Goal: Task Accomplishment & Management: Manage account settings

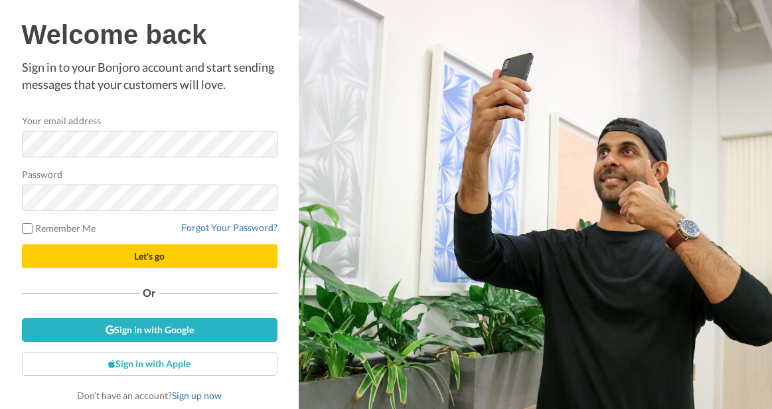
click at [772, 145] on com-1password-button at bounding box center [772, 204] width 0 height 409
click at [772, 147] on com-1password-button at bounding box center [772, 204] width 0 height 409
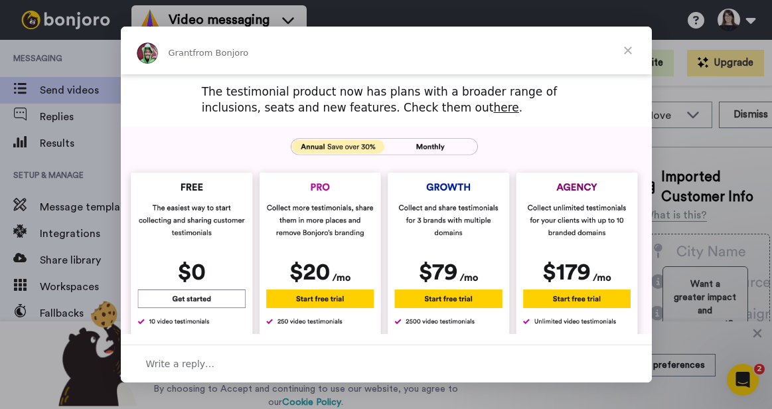
scroll to position [655, 0]
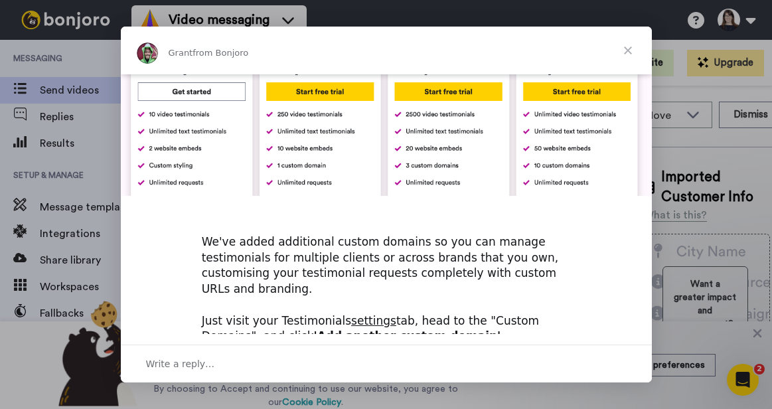
click at [624, 50] on span "Close" at bounding box center [628, 51] width 48 height 48
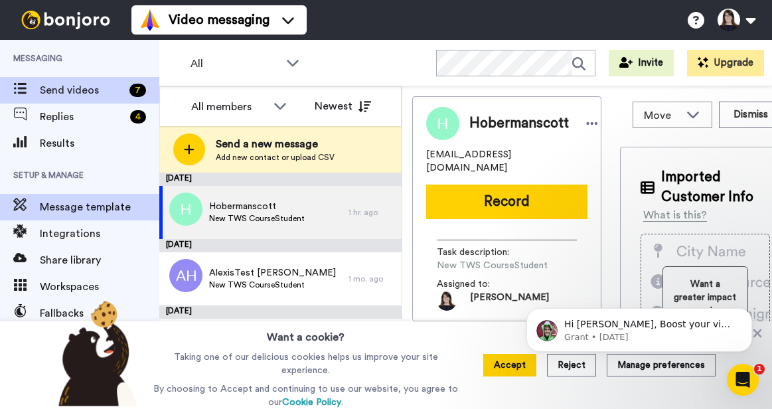
scroll to position [0, 0]
click at [75, 202] on span "Message template" at bounding box center [100, 207] width 120 height 16
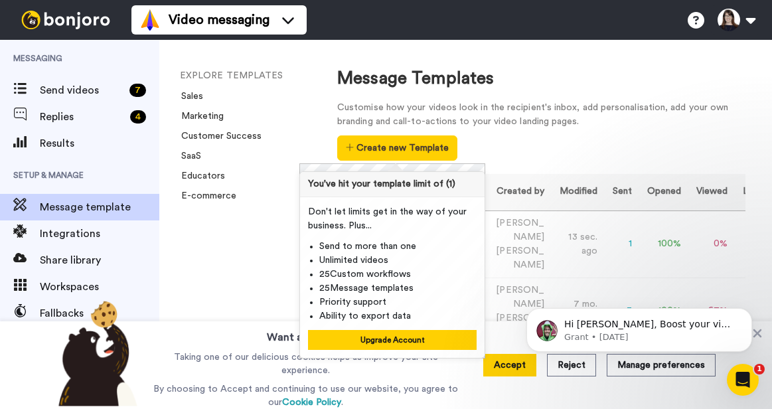
click at [528, 155] on div "Customise how your videos look in the recipient's inbox, add personalisation, a…" at bounding box center [541, 131] width 408 height 60
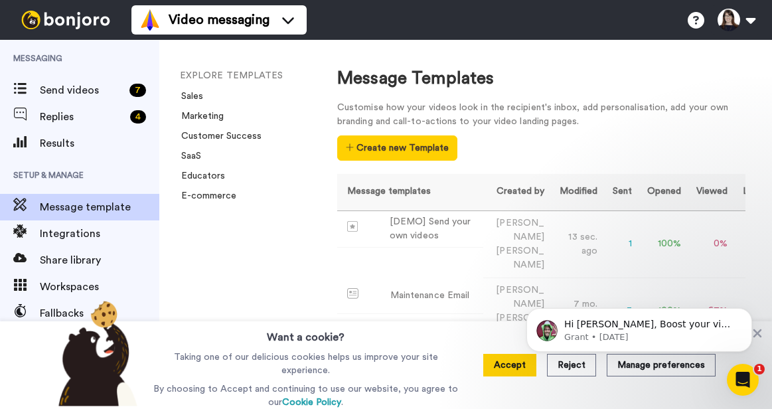
click at [525, 365] on body "Hi Alexis, Boost your view rates with automatic re-sends of unviewed messages! …" at bounding box center [639, 326] width 255 height 82
click at [513, 365] on body "Hi Alexis, Boost your view rates with automatic re-sends of unviewed messages! …" at bounding box center [639, 326] width 255 height 82
click at [509, 363] on html "Hi Alexis, Boost your view rates with automatic re-sends of unviewed messages! …" at bounding box center [640, 326] width 266 height 93
click at [750, 316] on button "Dismiss notification" at bounding box center [748, 311] width 17 height 17
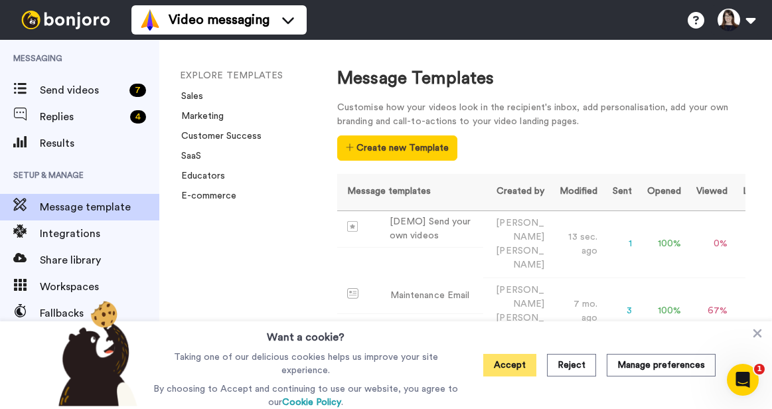
click at [518, 366] on button "Accept" at bounding box center [509, 365] width 53 height 23
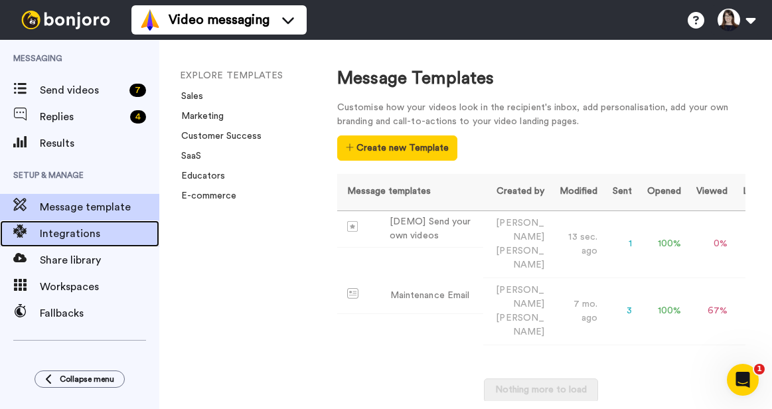
click at [70, 238] on span "Integrations" at bounding box center [100, 234] width 120 height 16
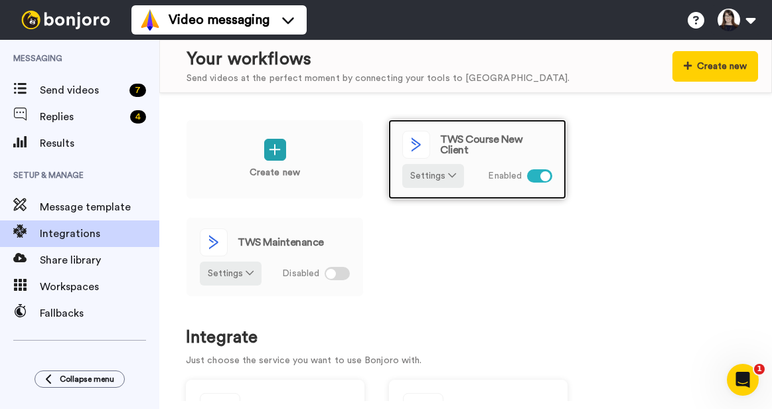
click at [481, 145] on span "TWS Course New Client" at bounding box center [496, 144] width 112 height 21
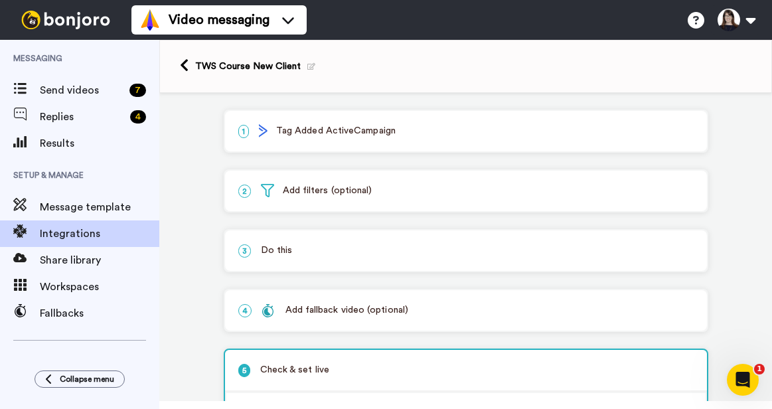
click at [348, 313] on div "Add fallback video (optional)" at bounding box center [335, 310] width 147 height 14
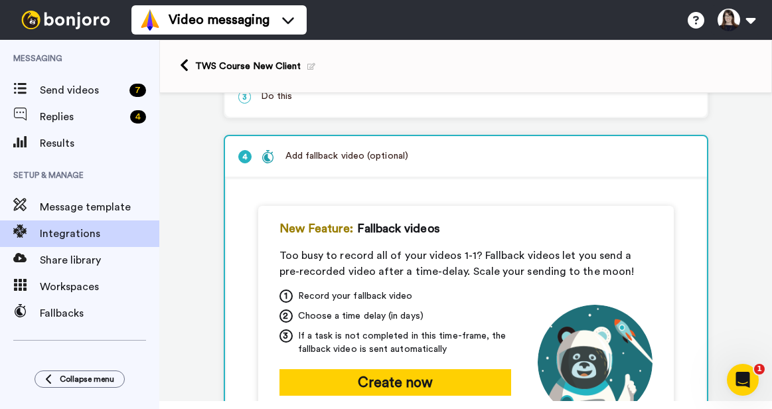
scroll to position [68, 0]
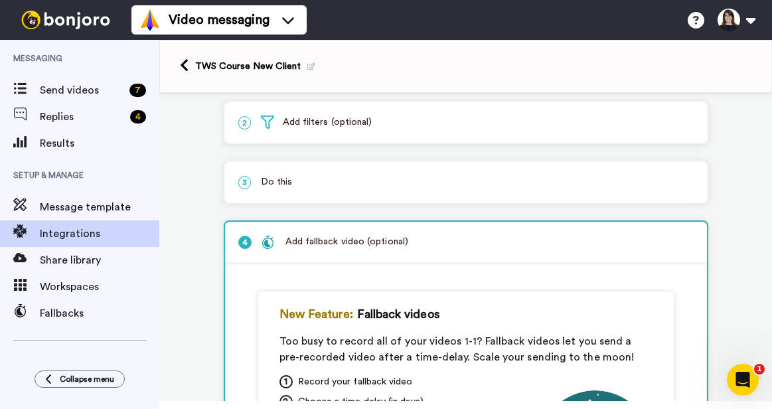
click at [319, 177] on p "3 Do this" at bounding box center [465, 182] width 455 height 14
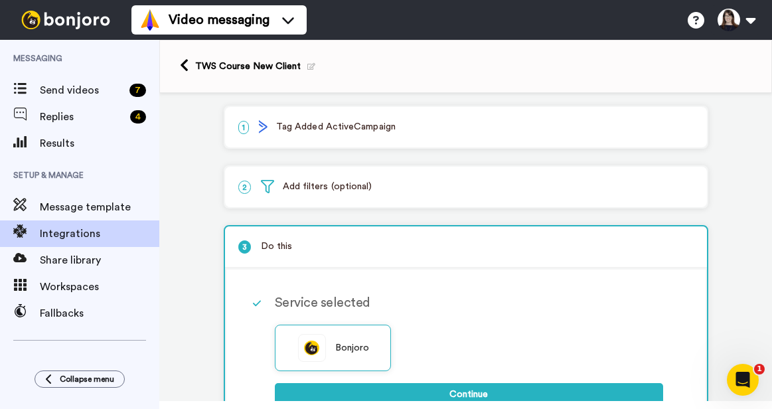
scroll to position [0, 0]
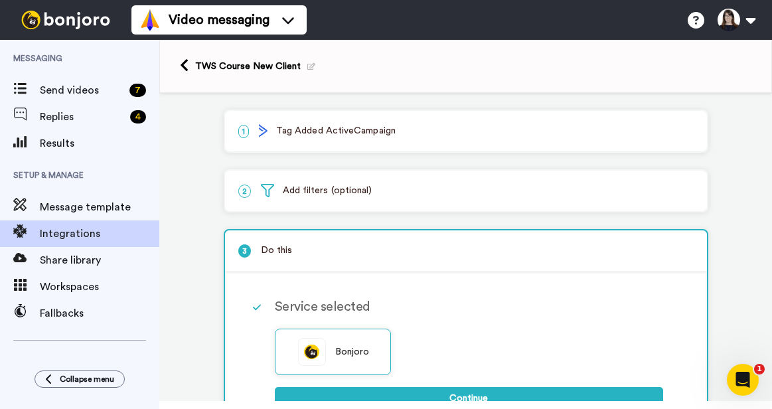
click at [372, 195] on p "2 Add filters (optional)" at bounding box center [465, 191] width 455 height 14
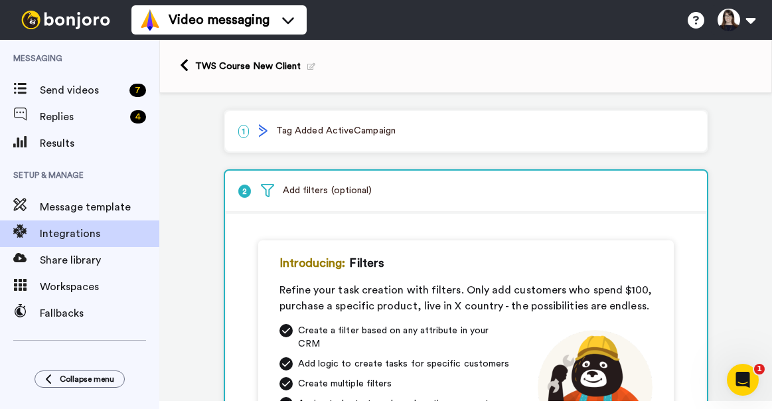
click at [377, 131] on p "1 Tag Added ActiveCampaign" at bounding box center [465, 131] width 455 height 14
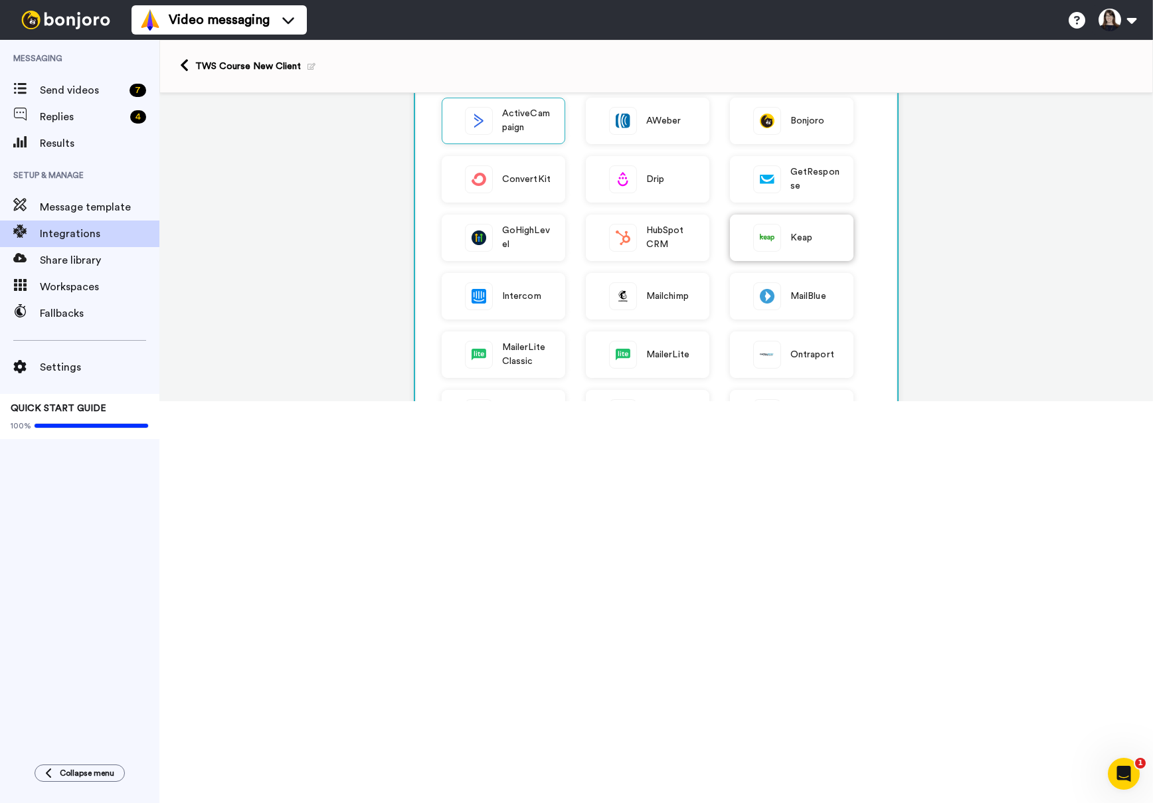
scroll to position [112, 0]
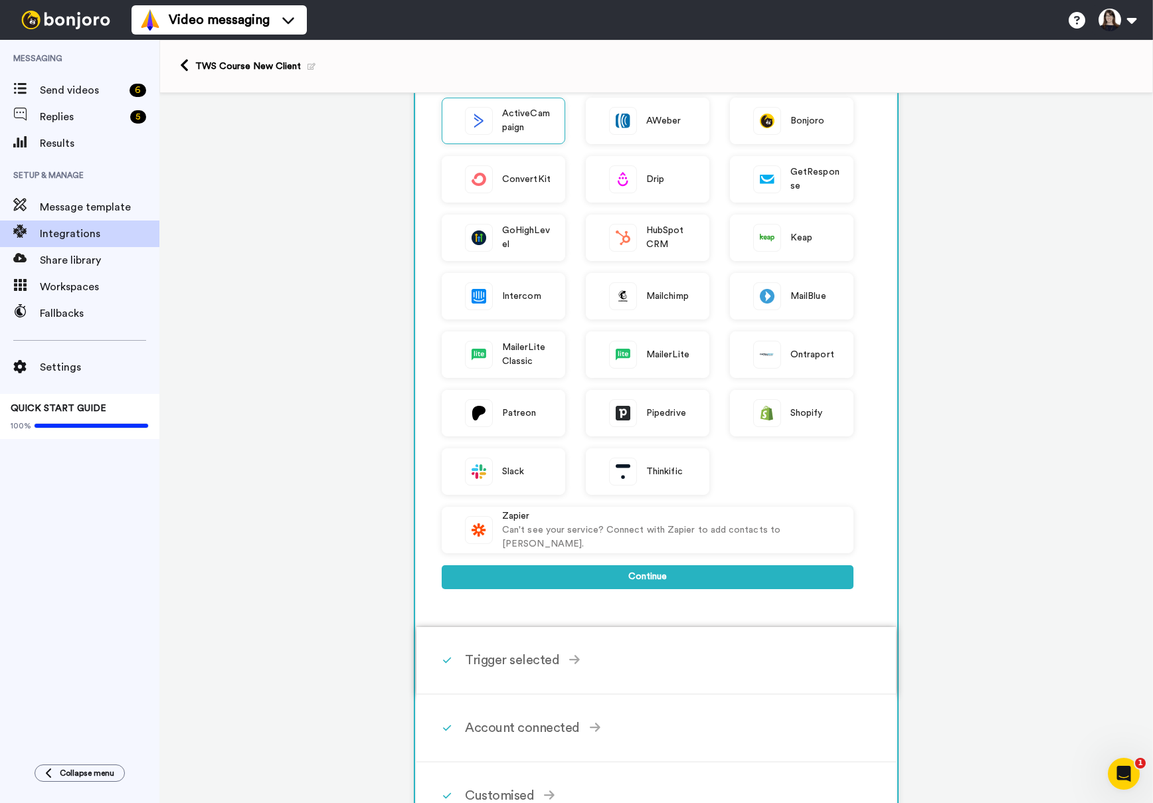
click at [478, 408] on div "Trigger selected Contact Added Triggers when a contact is added in ActiveCampai…" at bounding box center [674, 660] width 418 height 40
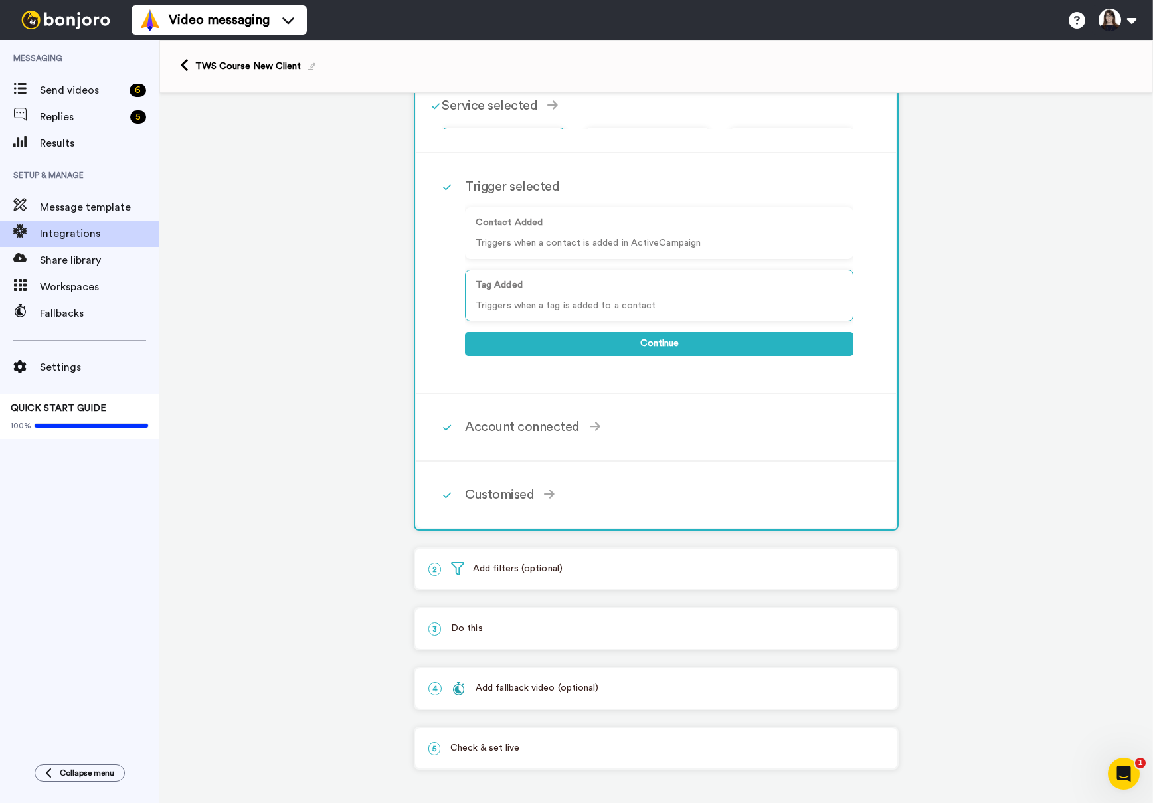
scroll to position [70, 0]
click at [500, 408] on div "Account connected" at bounding box center [659, 427] width 388 height 20
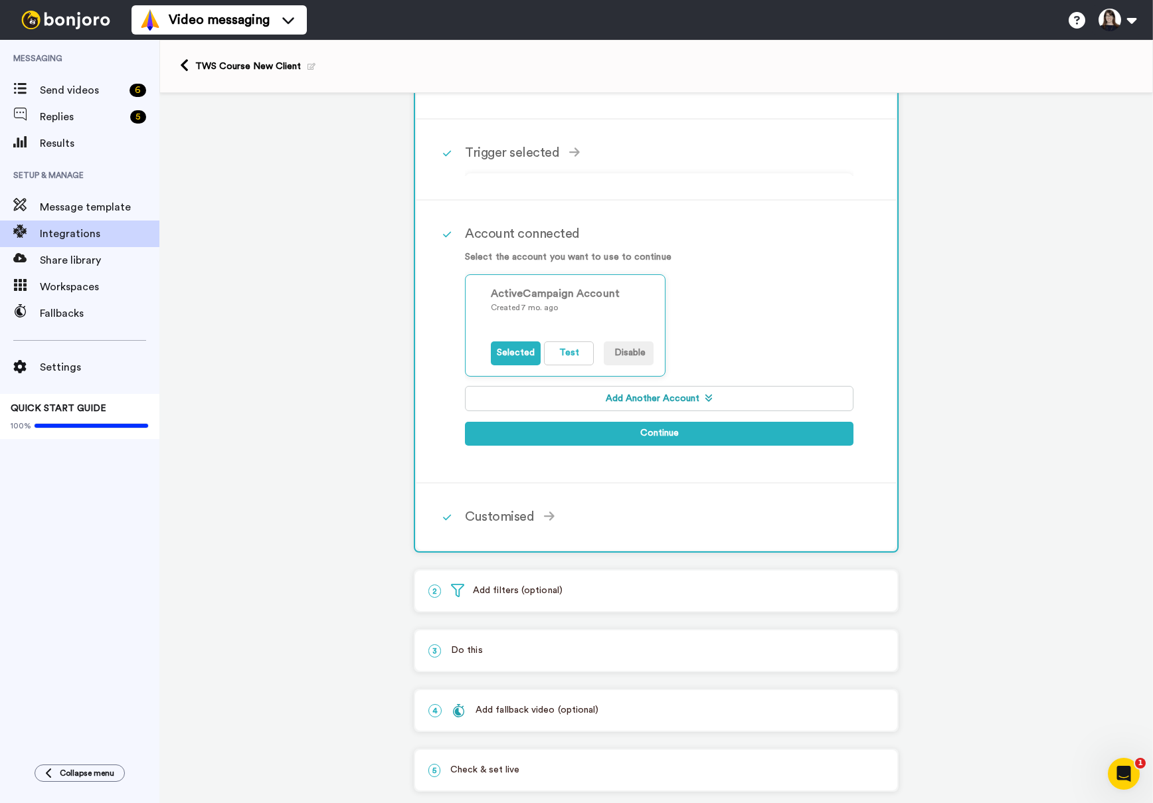
scroll to position [112, 0]
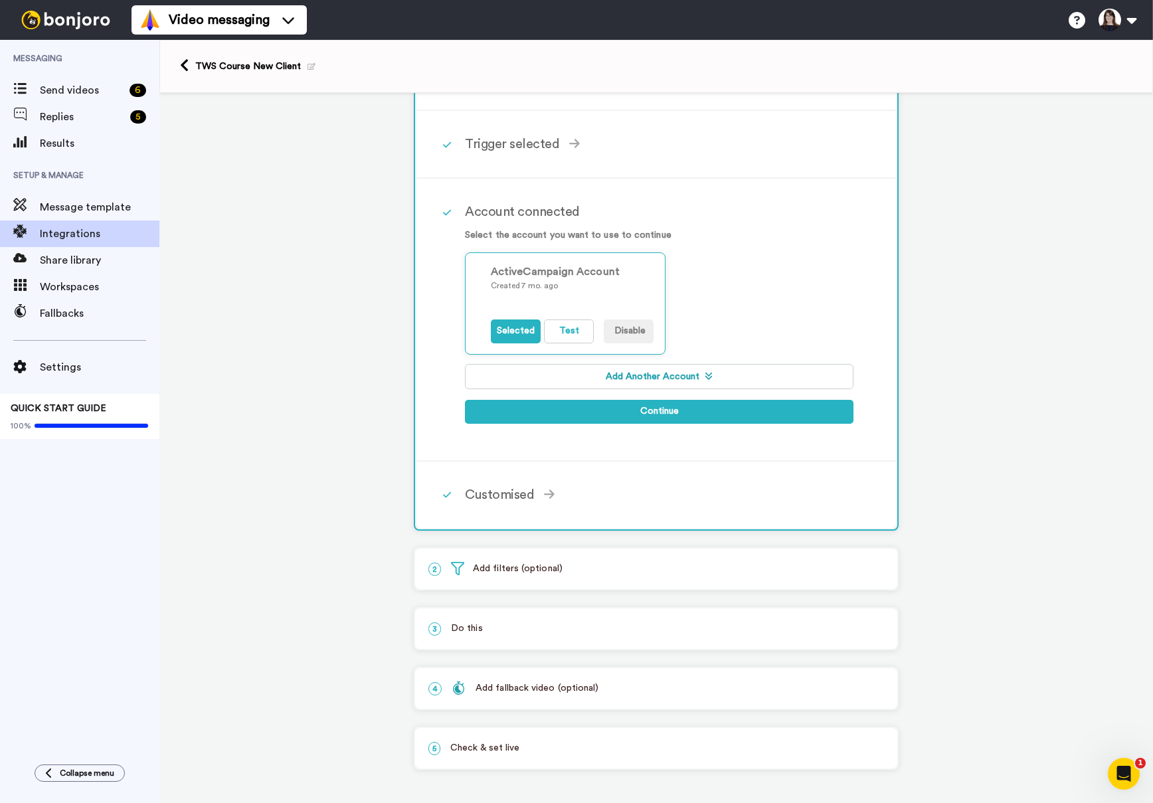
click at [321, 408] on div "1 Tag Added ActiveCampaign Service selected ActiveCampaign AWeber Bonjoro Conve…" at bounding box center [655, 392] width 993 height 821
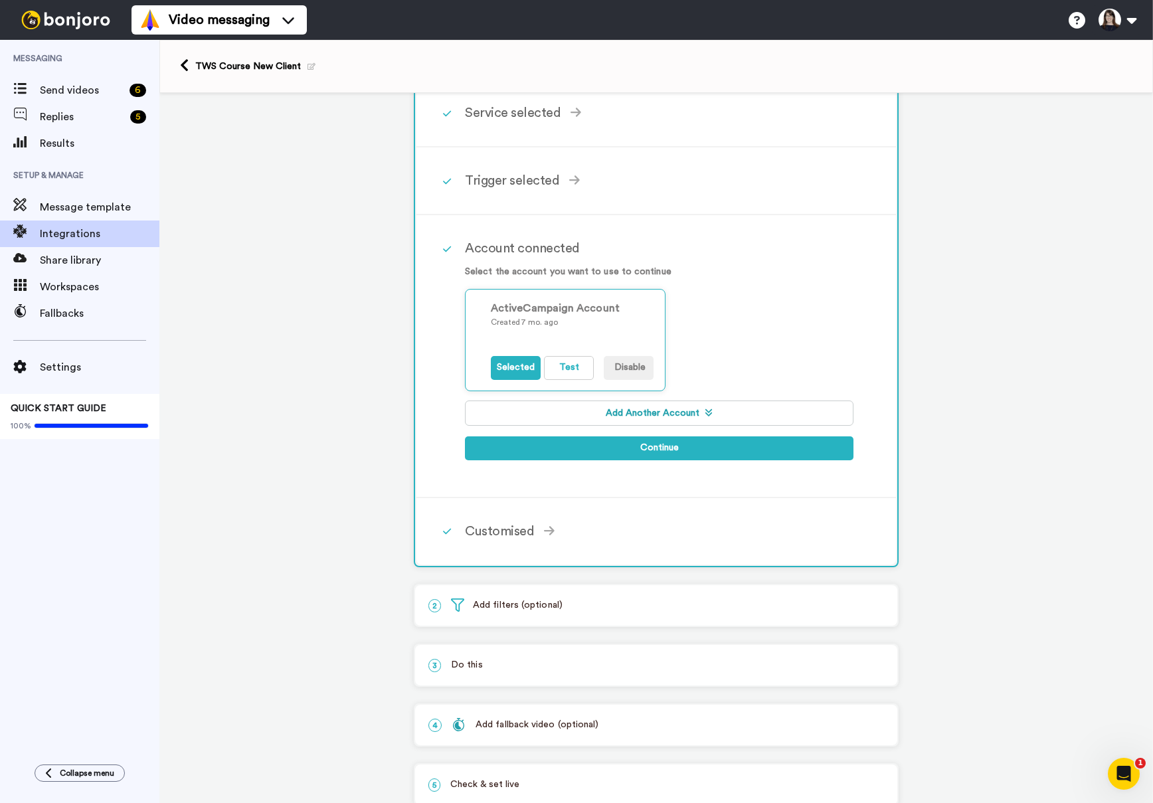
scroll to position [0, 0]
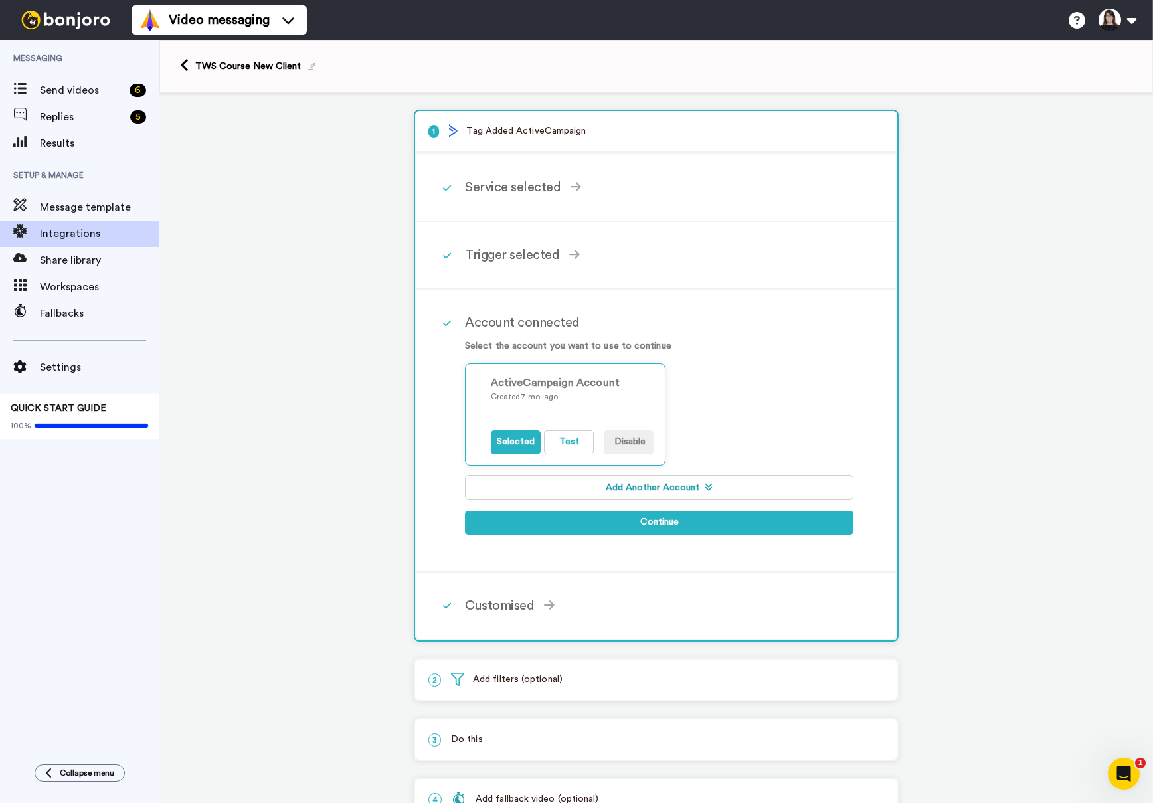
click at [443, 323] on icon at bounding box center [447, 323] width 8 height 9
click at [299, 408] on div "1 Tag Added ActiveCampaign Service selected ActiveCampaign AWeber Bonjoro Conve…" at bounding box center [655, 503] width 993 height 821
click at [93, 203] on span "Message template" at bounding box center [100, 207] width 120 height 16
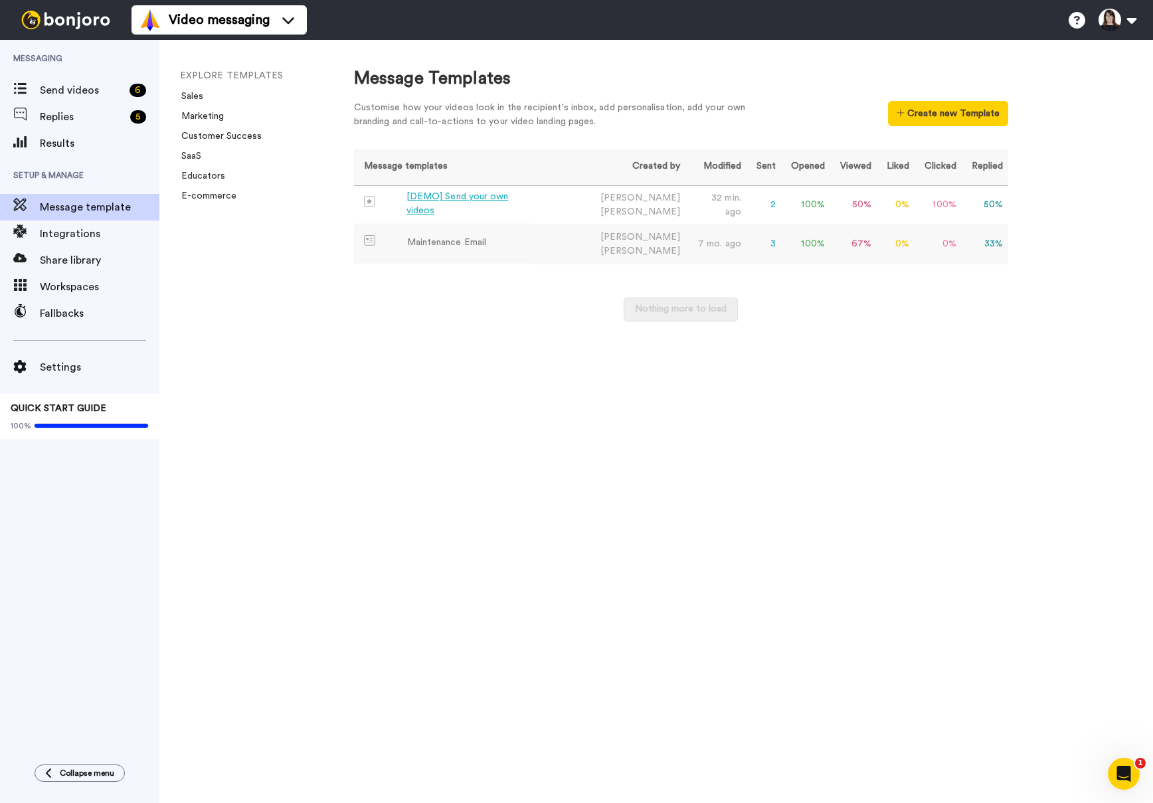
click at [497, 244] on td "Maintenance Email" at bounding box center [444, 242] width 180 height 37
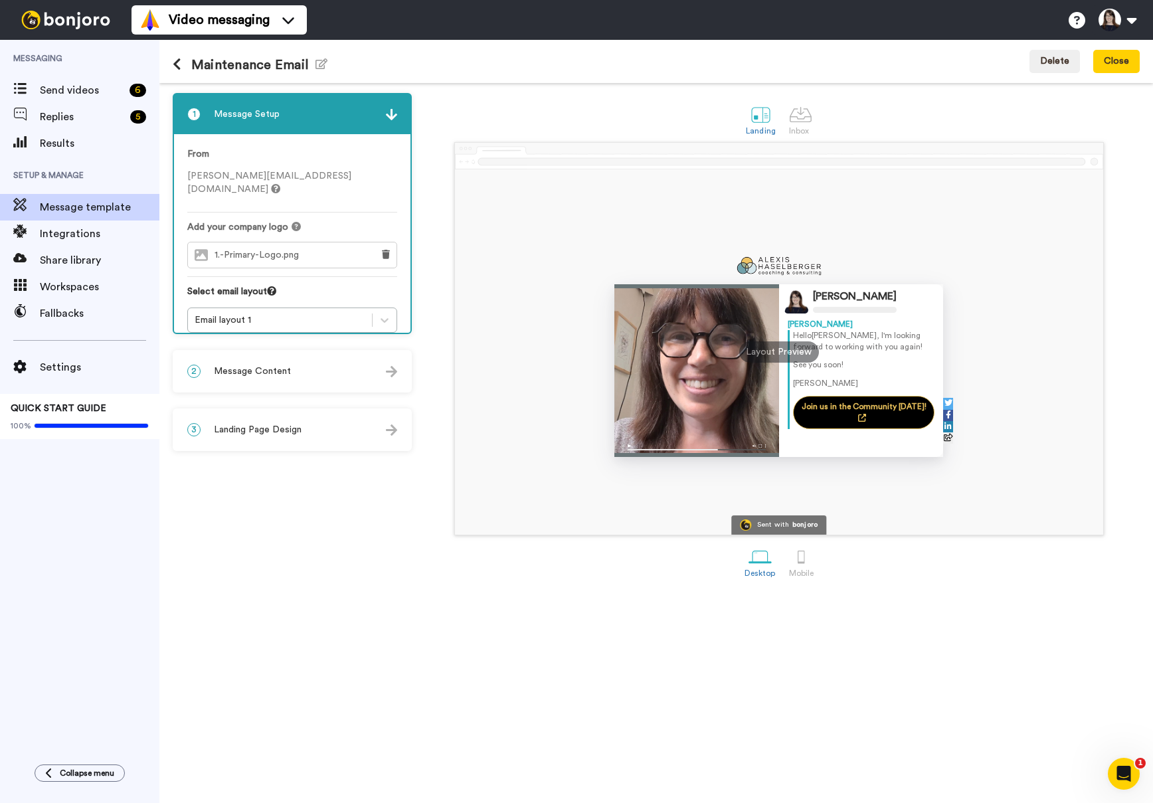
click at [177, 66] on icon at bounding box center [177, 64] width 9 height 13
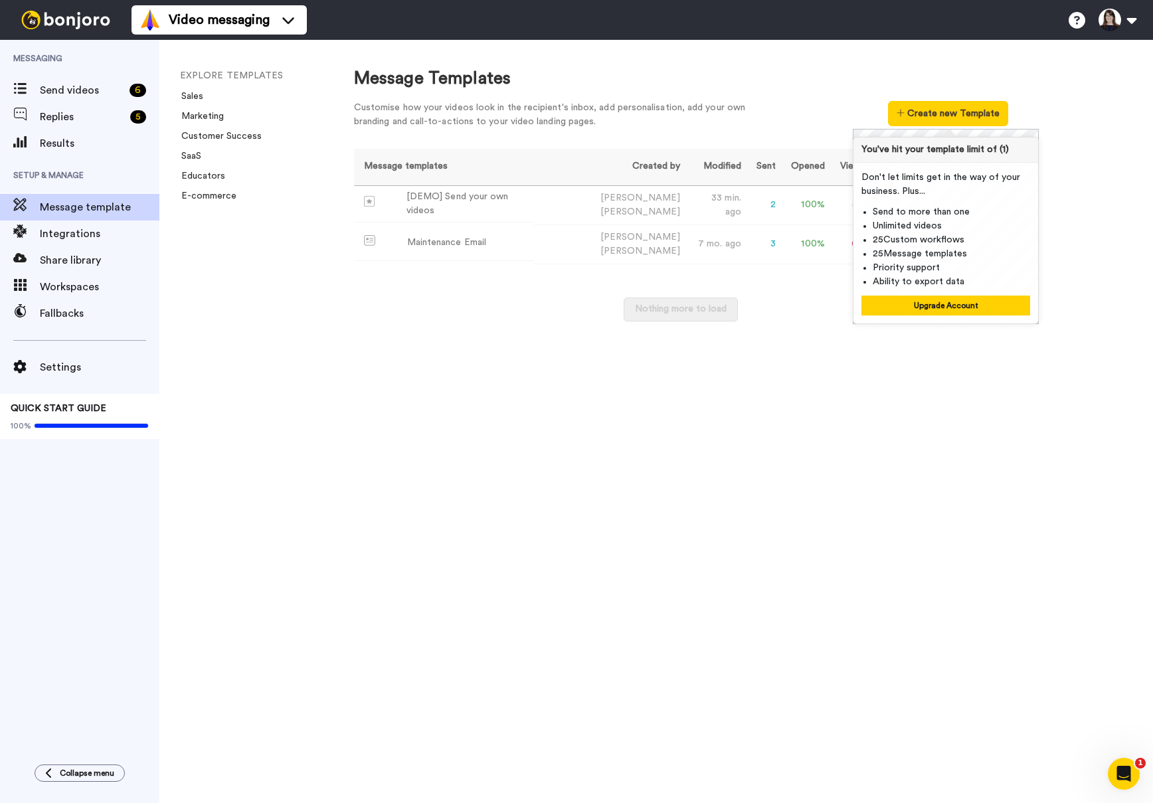
click at [808, 303] on div "Nothing more to load" at bounding box center [681, 315] width 654 height 37
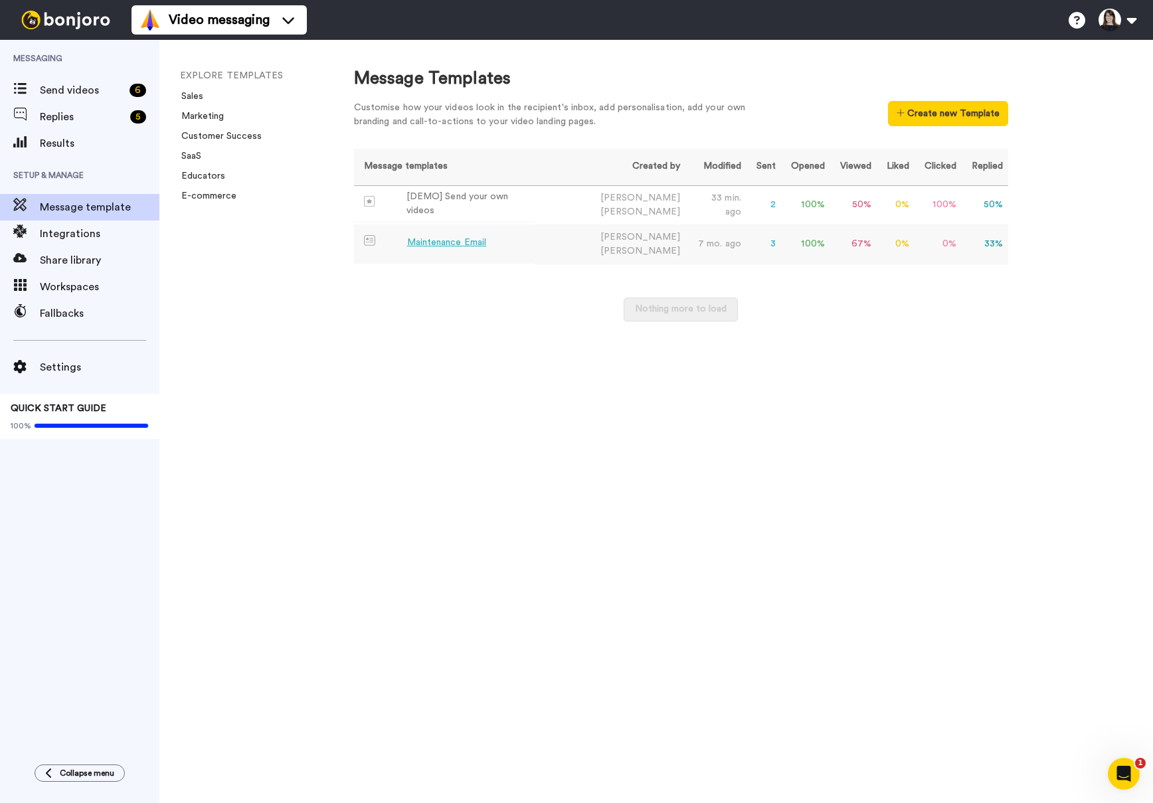
click at [443, 243] on div "Maintenance Email" at bounding box center [446, 243] width 79 height 14
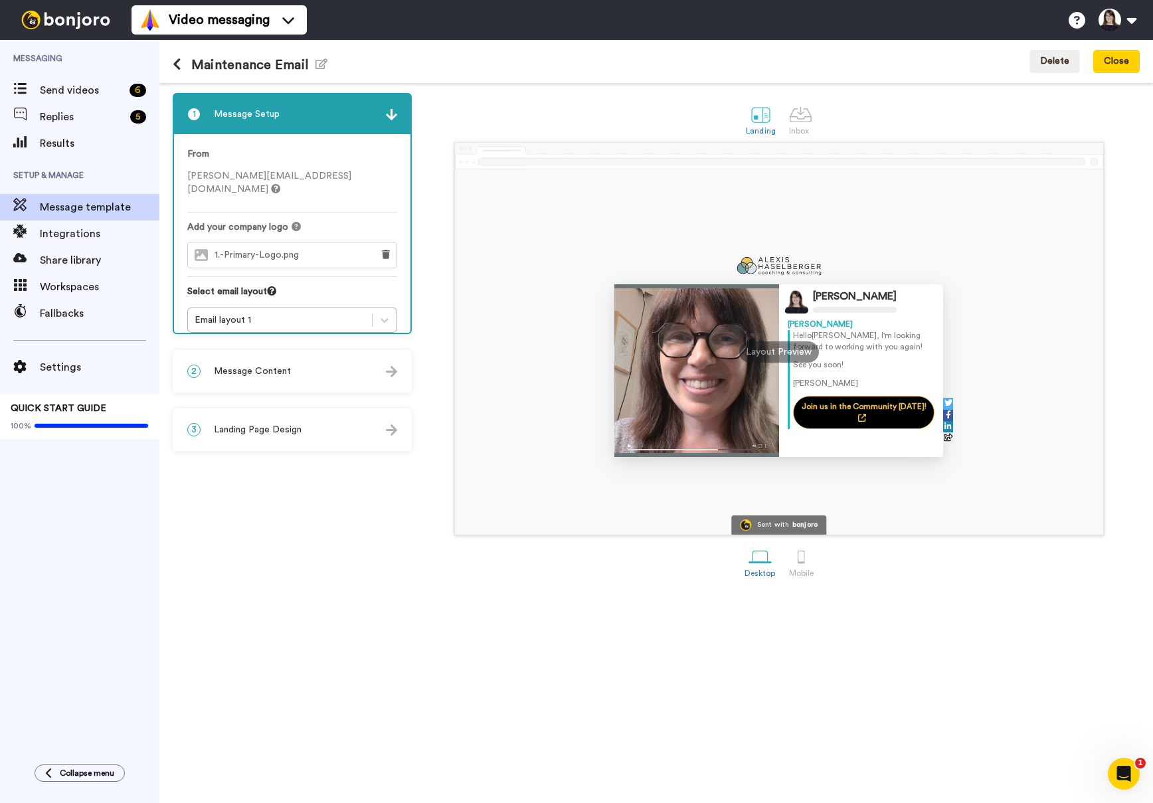
click at [296, 365] on div "2 Message Content" at bounding box center [292, 371] width 236 height 40
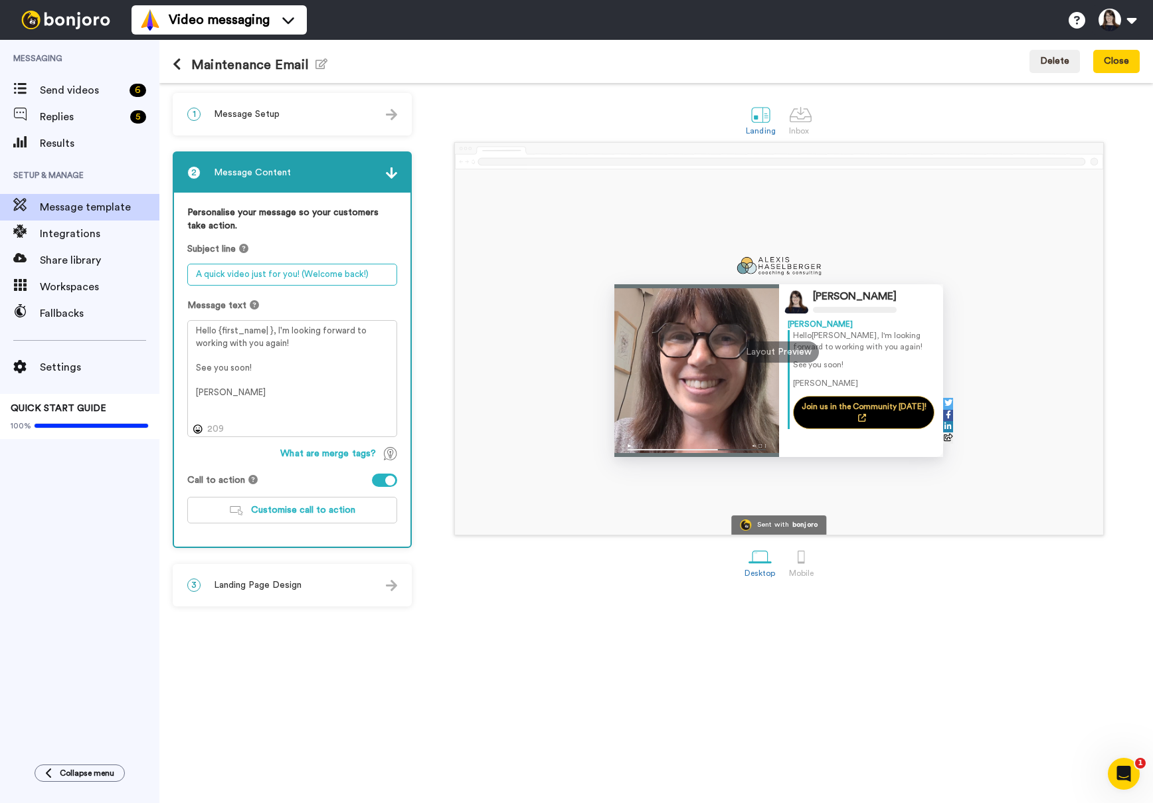
click at [353, 274] on textarea "A quick video just for you! (Welcome back!)" at bounding box center [292, 275] width 210 height 22
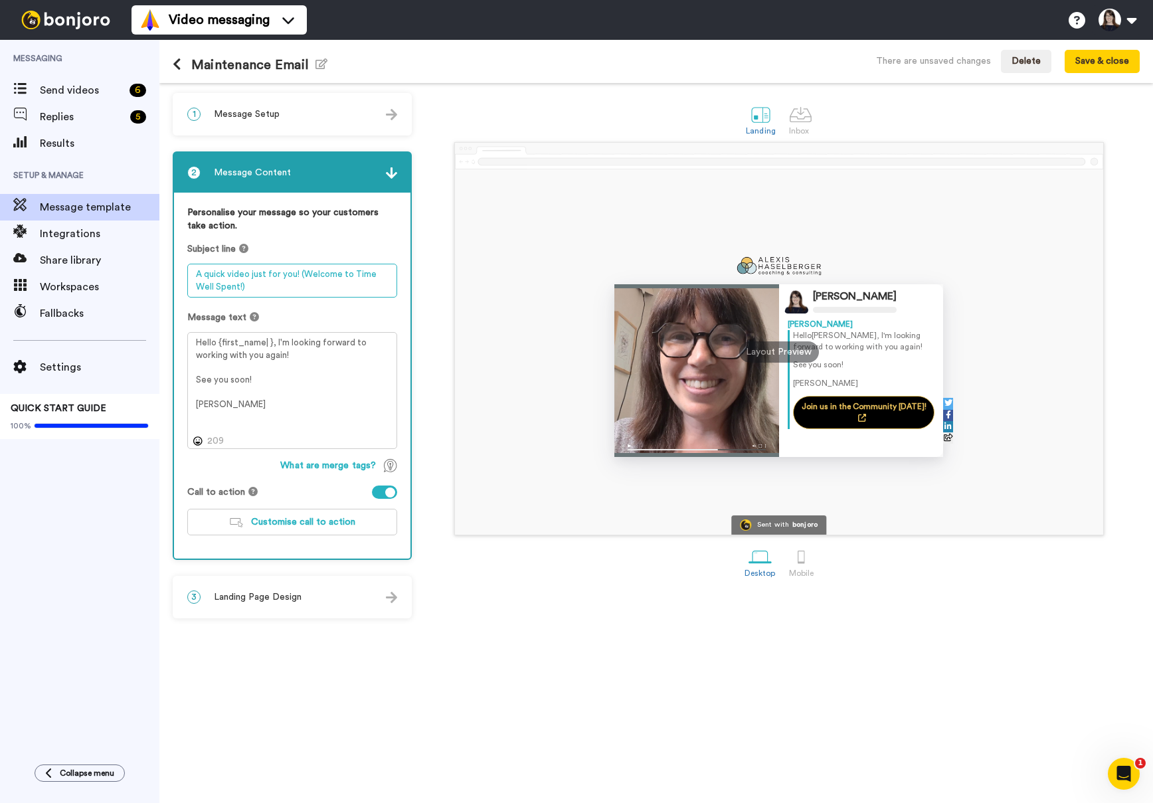
type textarea "A quick video just for you! (Welcome to Time Well Spent!)"
drag, startPoint x: 297, startPoint y: 360, endPoint x: 276, endPoint y: 345, distance: 26.2
click at [276, 345] on textarea "Hello {first_name| }, I'm looking forward to working with you again! See you so…" at bounding box center [292, 390] width 210 height 117
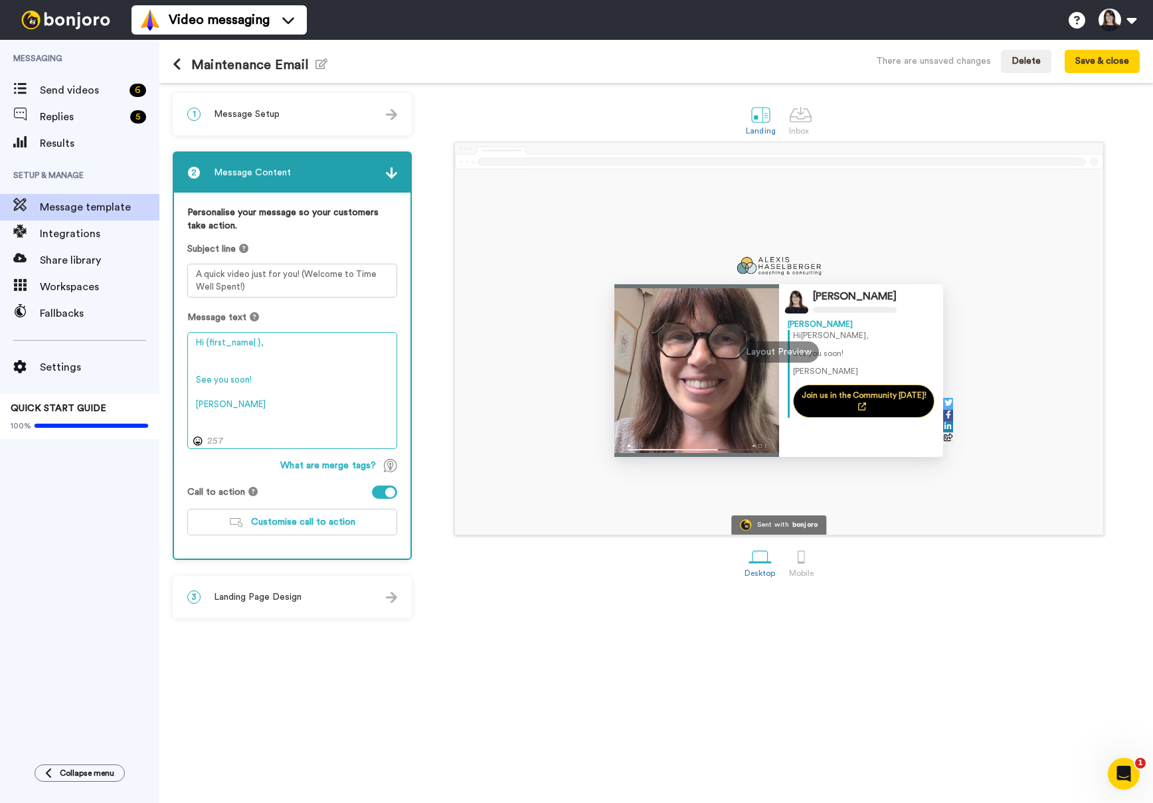
click at [236, 363] on textarea "Hi {first_name| }, See you soon! [PERSON_NAME]" at bounding box center [292, 390] width 210 height 117
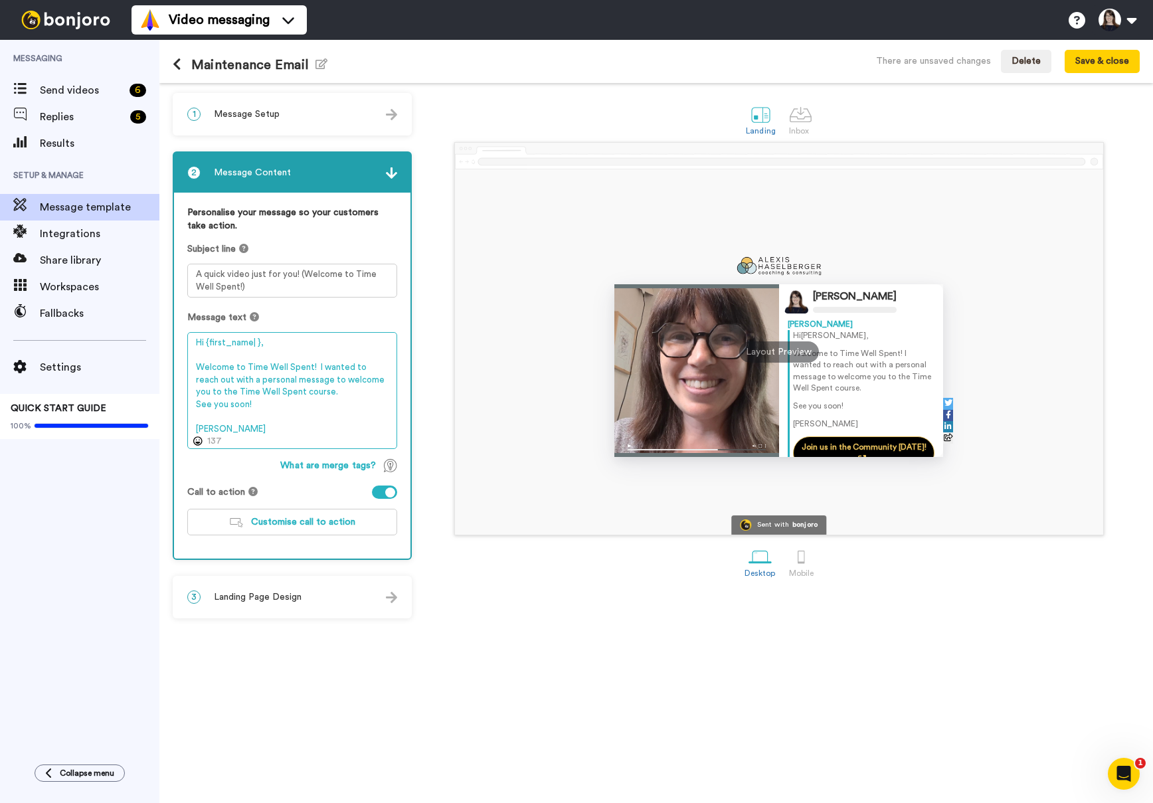
drag, startPoint x: 314, startPoint y: 365, endPoint x: 187, endPoint y: 370, distance: 127.6
click at [187, 370] on textarea "Hi {first_name| }, Welcome to Time Well Spent! I wanted to reach out with a per…" at bounding box center [292, 390] width 210 height 117
drag, startPoint x: 319, startPoint y: 390, endPoint x: 187, endPoint y: 372, distance: 134.0
click at [187, 372] on textarea "Hi {first_name| }, Welcome to Time Well Spent! I wanted to reach out with a per…" at bounding box center [292, 390] width 210 height 117
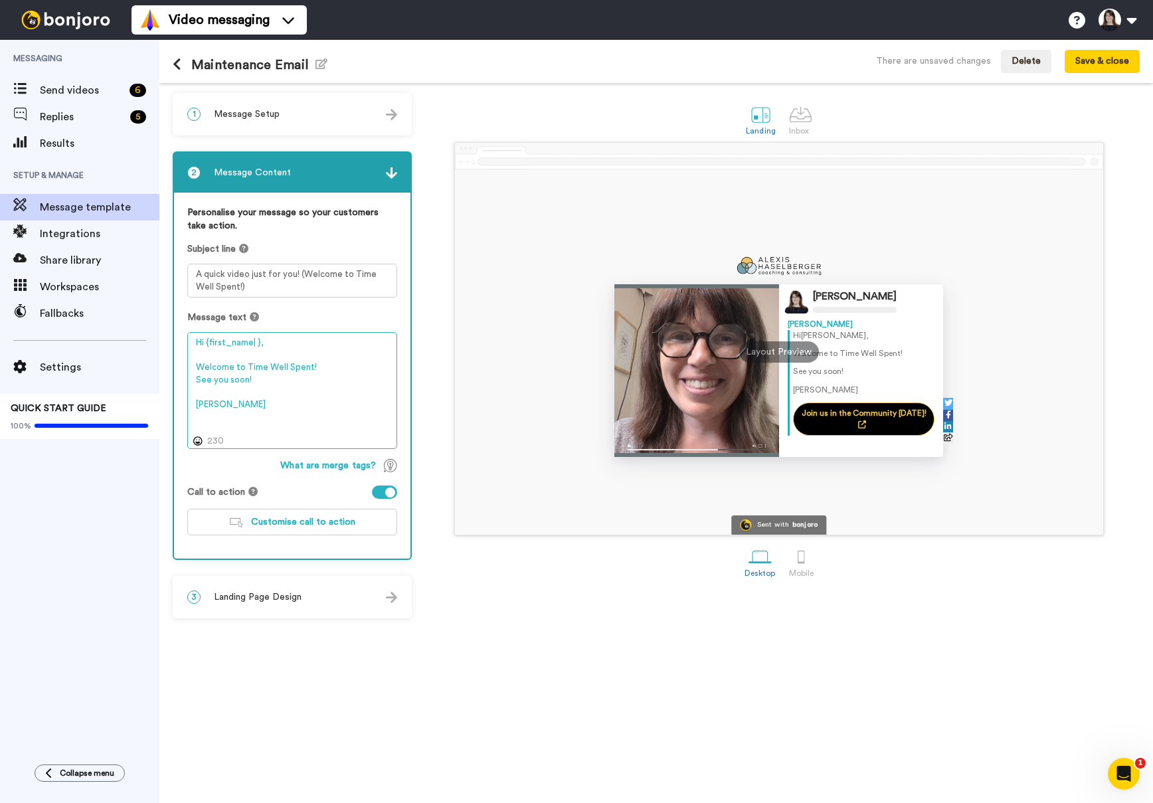
drag, startPoint x: 252, startPoint y: 382, endPoint x: 195, endPoint y: 382, distance: 56.4
click at [195, 382] on textarea "Hi {first_name| }, Welcome to Time Well Spent! See you soon! [PERSON_NAME]" at bounding box center [292, 390] width 210 height 117
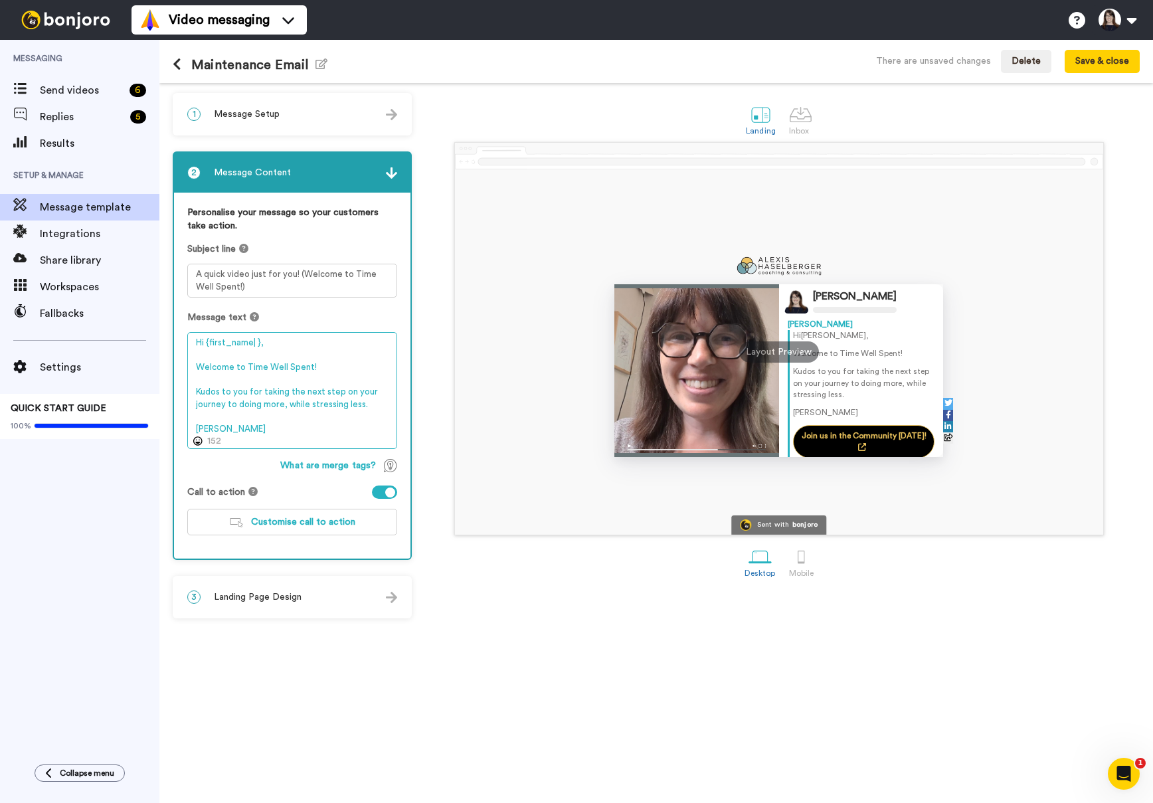
click at [242, 416] on textarea "Hi {first_name| }, Welcome to Time Well Spent! Kudos to you for taking the next…" at bounding box center [292, 390] width 210 height 117
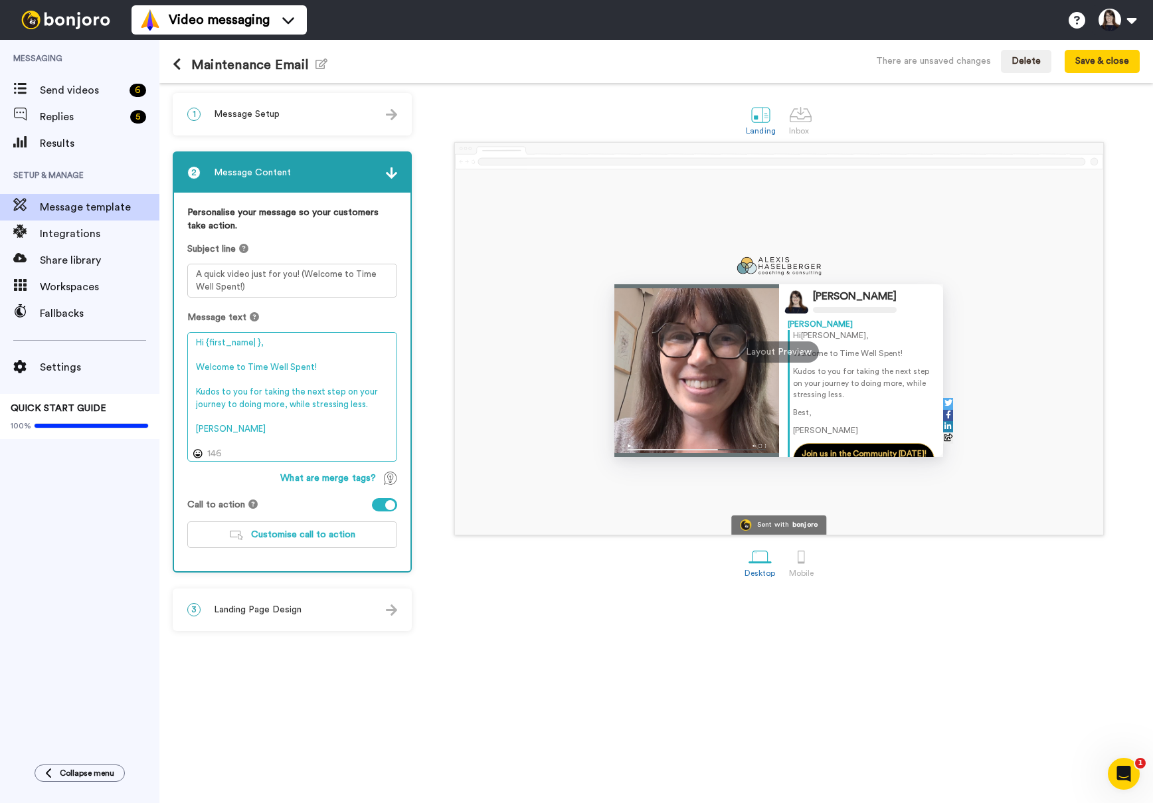
type textarea "Hi {first_name| }, Welcome to Time Well Spent! Kudos to you for taking the next…"
click at [299, 275] on textarea "A quick video just for you! (Welcome to Time Well Spent!)" at bounding box center [292, 281] width 210 height 34
click at [274, 285] on textarea "A quick video just for you! | Welcome to Time Well Spent!)" at bounding box center [292, 281] width 210 height 34
click at [295, 270] on textarea "A quick video just for you! | Welcome to Time Well Spent!" at bounding box center [292, 281] width 210 height 34
type textarea "A quick video just for you | Welcome to Time Well Spent!"
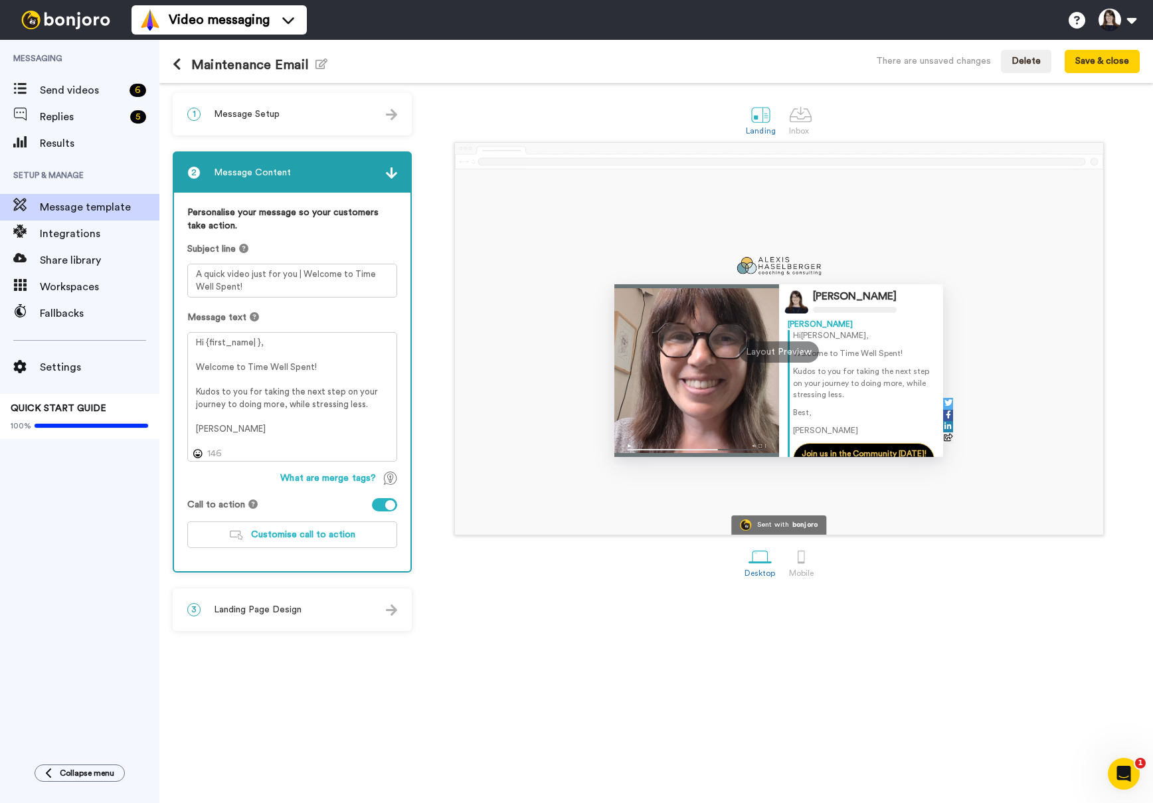
click at [564, 619] on div "Landing Inbox [PERSON_NAME] [PERSON_NAME] Hi [PERSON_NAME] , Welcome to Time We…" at bounding box center [778, 443] width 721 height 700
click at [1108, 58] on button "Save & close" at bounding box center [1101, 62] width 75 height 24
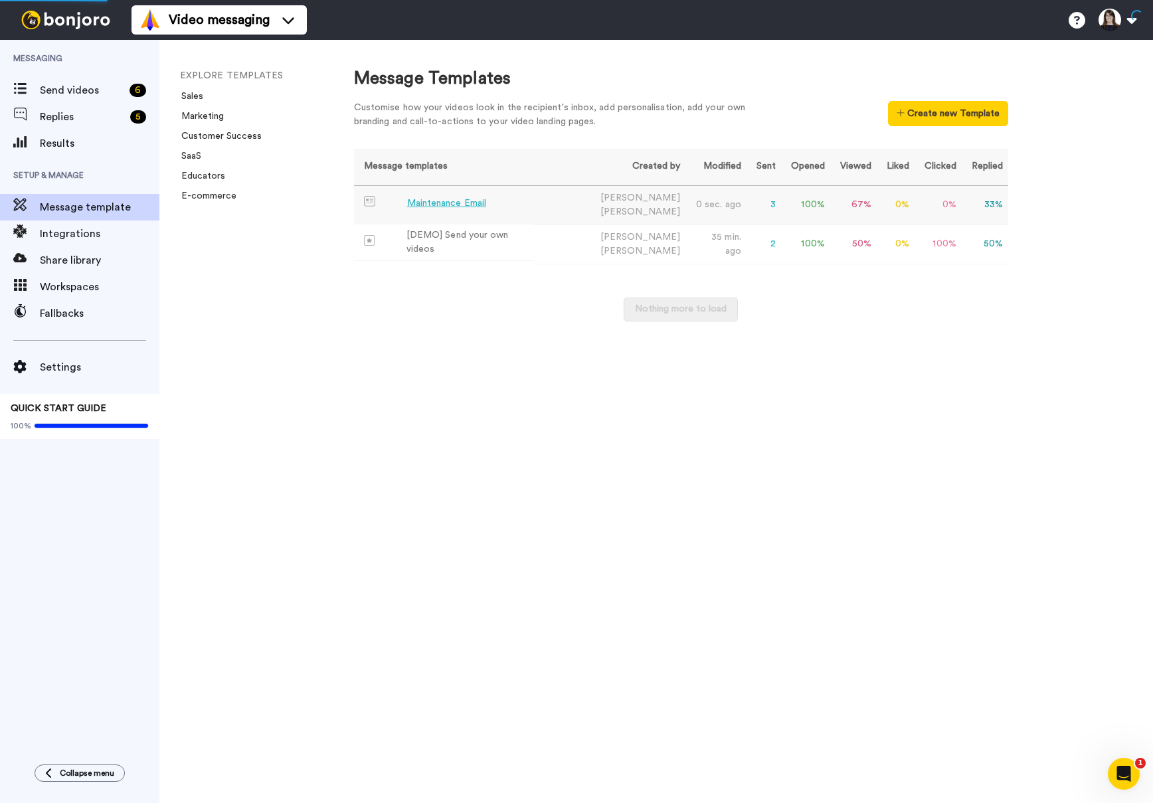
click at [534, 199] on td "Maintenance Email" at bounding box center [444, 204] width 180 height 37
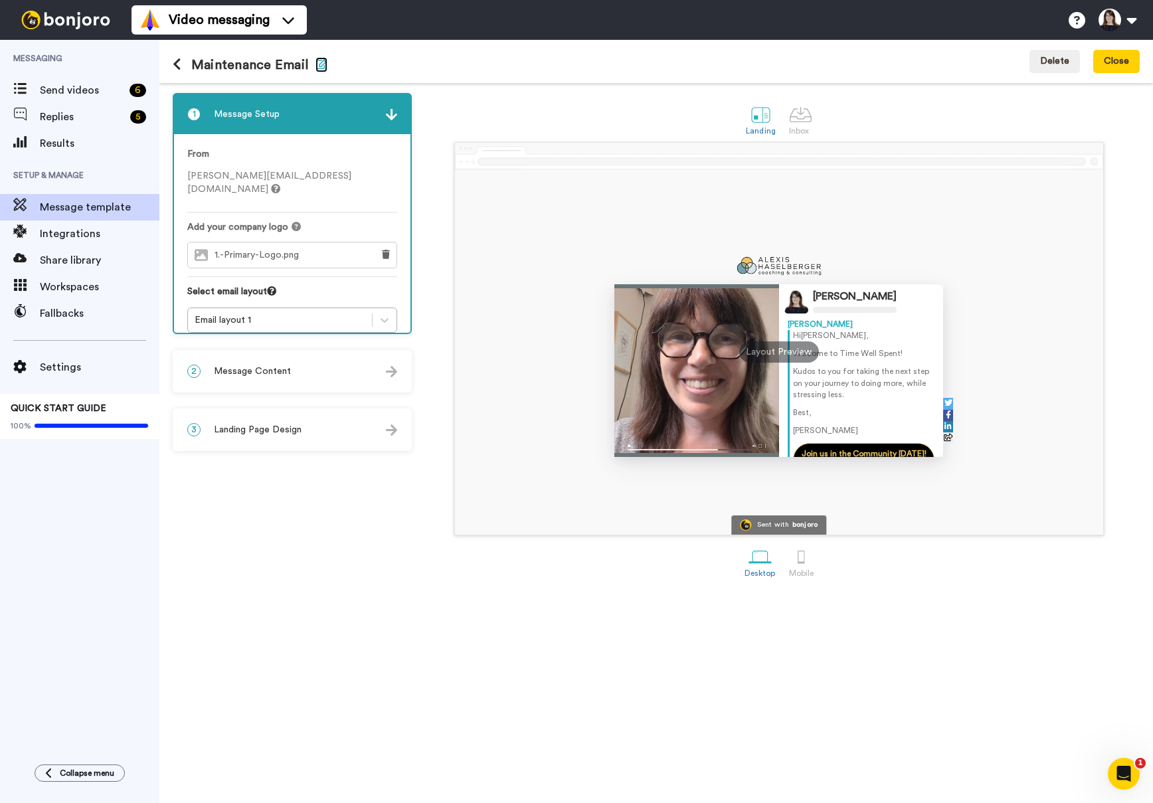
click at [318, 64] on icon "button" at bounding box center [321, 63] width 12 height 11
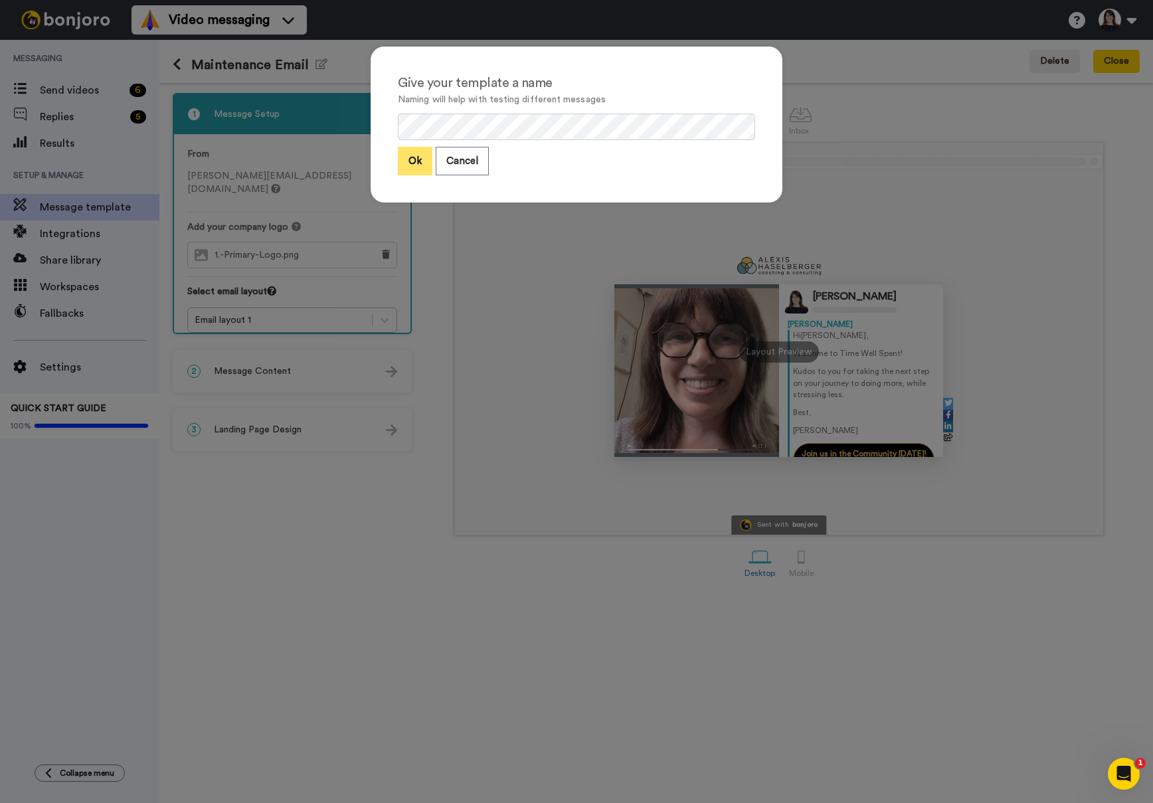
click at [421, 163] on button "Ok" at bounding box center [415, 161] width 35 height 29
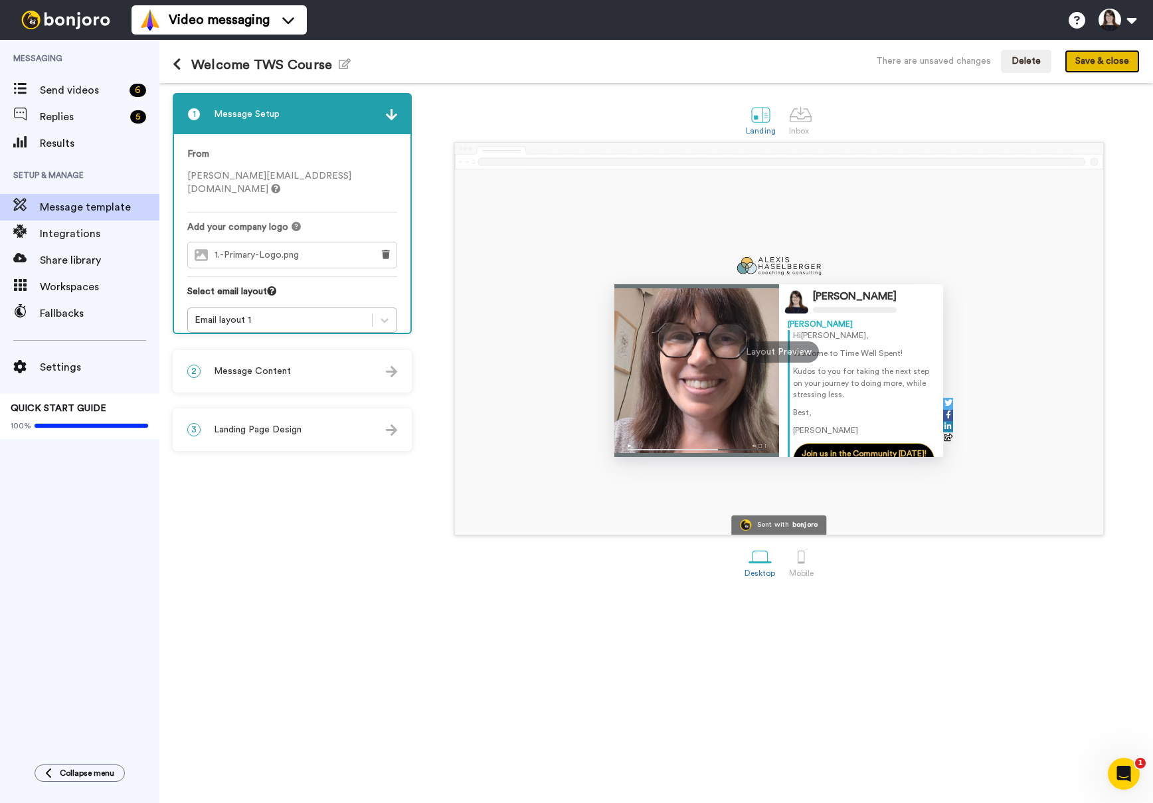
click at [1097, 55] on button "Save & close" at bounding box center [1101, 62] width 75 height 24
